Goal: Navigation & Orientation: Understand site structure

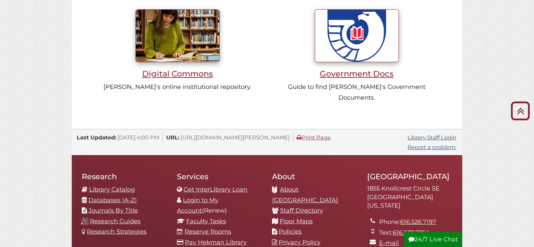
scroll to position [681, 0]
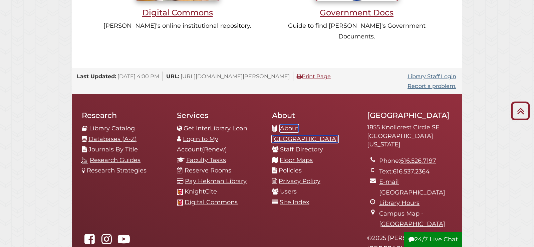
click at [305, 125] on link "About [GEOGRAPHIC_DATA]" at bounding box center [305, 134] width 66 height 18
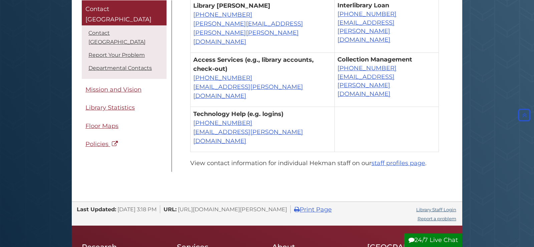
scroll to position [545, 0]
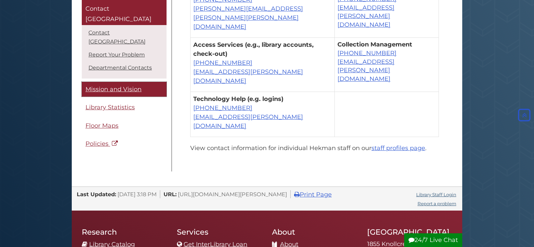
click at [113, 85] on span "Mission and Vision" at bounding box center [113, 88] width 56 height 7
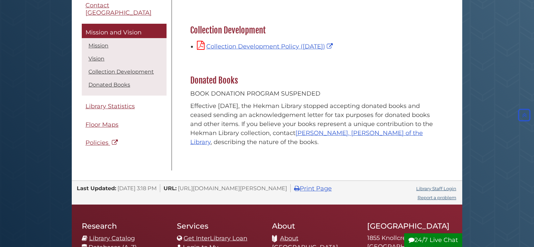
scroll to position [170, 0]
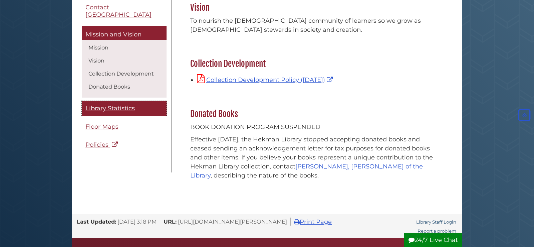
click at [116, 105] on span "Library Statistics" at bounding box center [109, 108] width 49 height 7
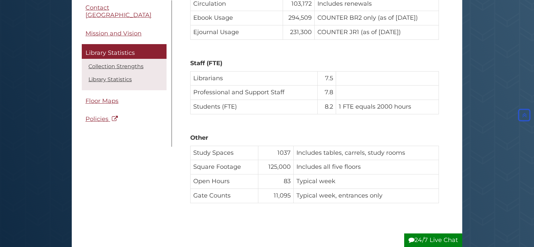
scroll to position [783, 0]
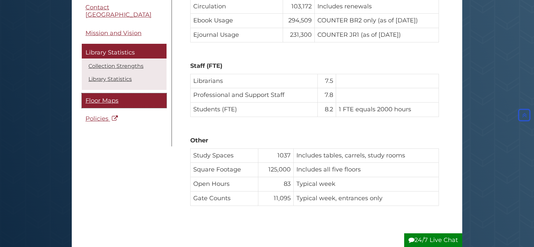
click at [99, 97] on span "Floor Maps" at bounding box center [101, 100] width 33 height 7
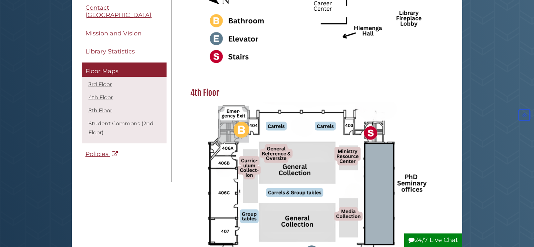
scroll to position [443, 0]
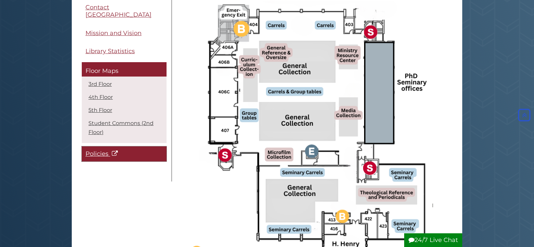
click at [101, 150] on span "Policies" at bounding box center [96, 153] width 23 height 7
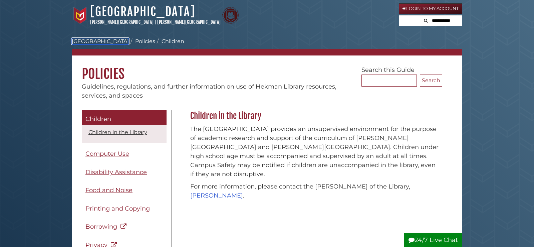
click at [82, 41] on link "[GEOGRAPHIC_DATA]" at bounding box center [100, 41] width 57 height 6
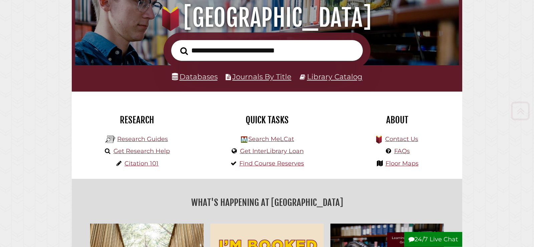
scroll to position [102, 0]
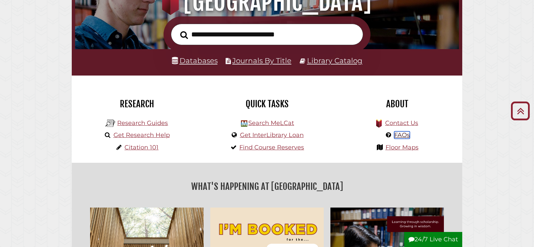
click at [402, 135] on link "FAQs" at bounding box center [402, 134] width 16 height 7
